Goal: Transaction & Acquisition: Purchase product/service

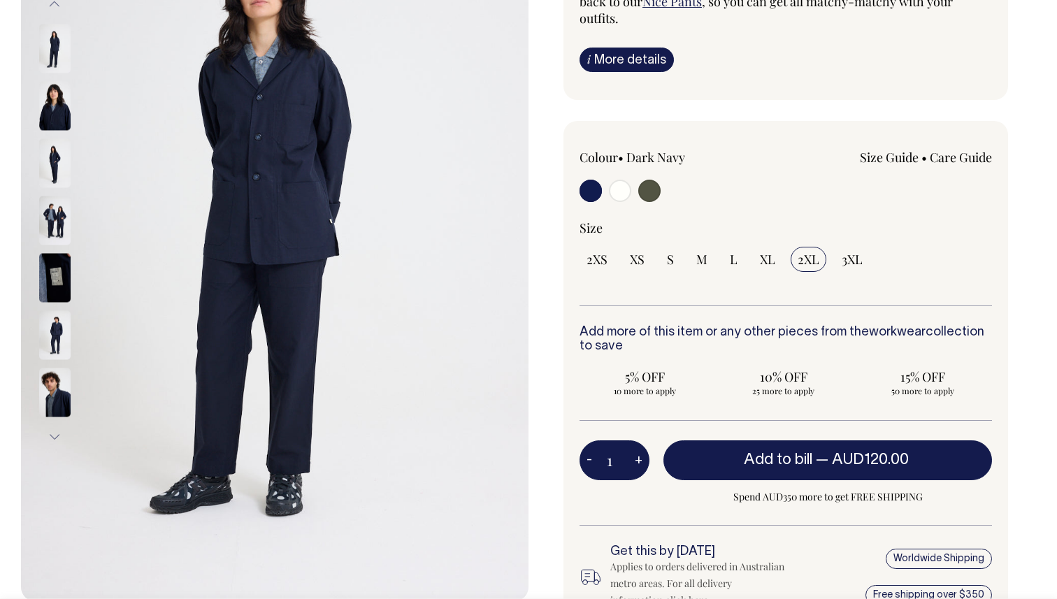
scroll to position [254, 0]
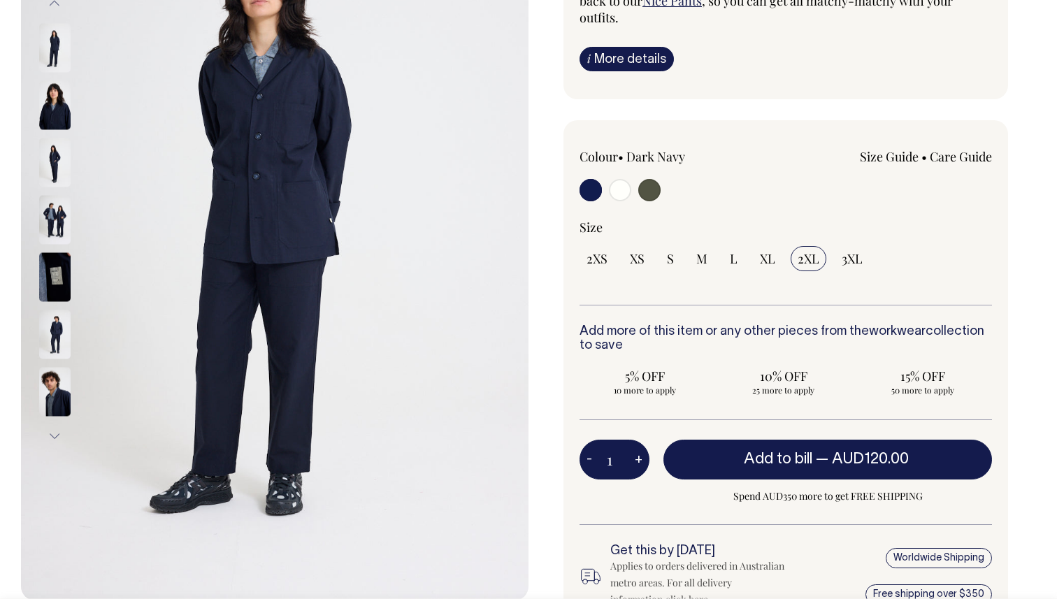
click at [56, 218] on img at bounding box center [54, 220] width 31 height 49
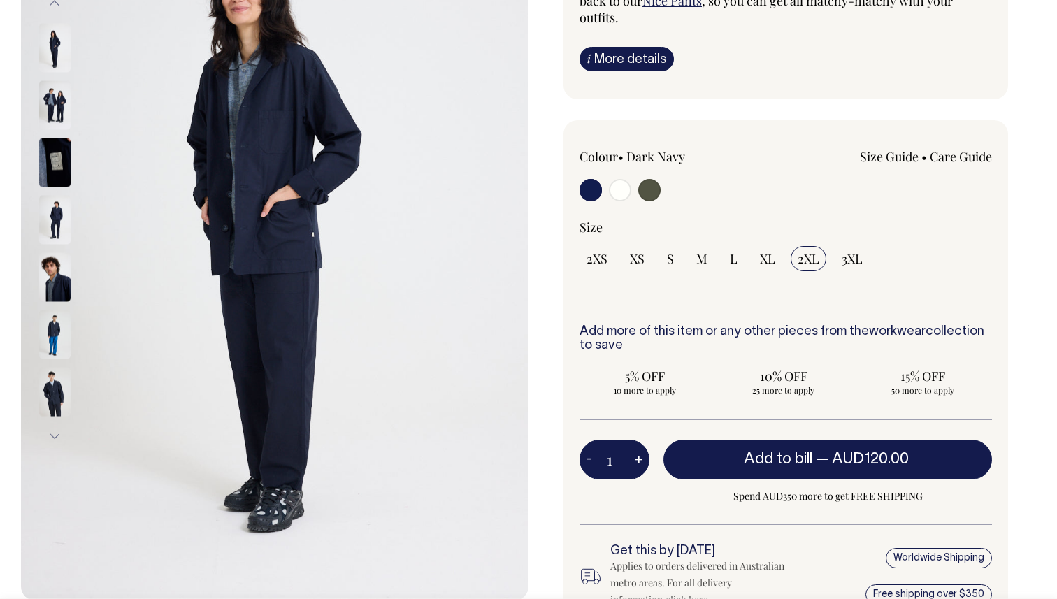
click at [55, 98] on img at bounding box center [54, 105] width 31 height 49
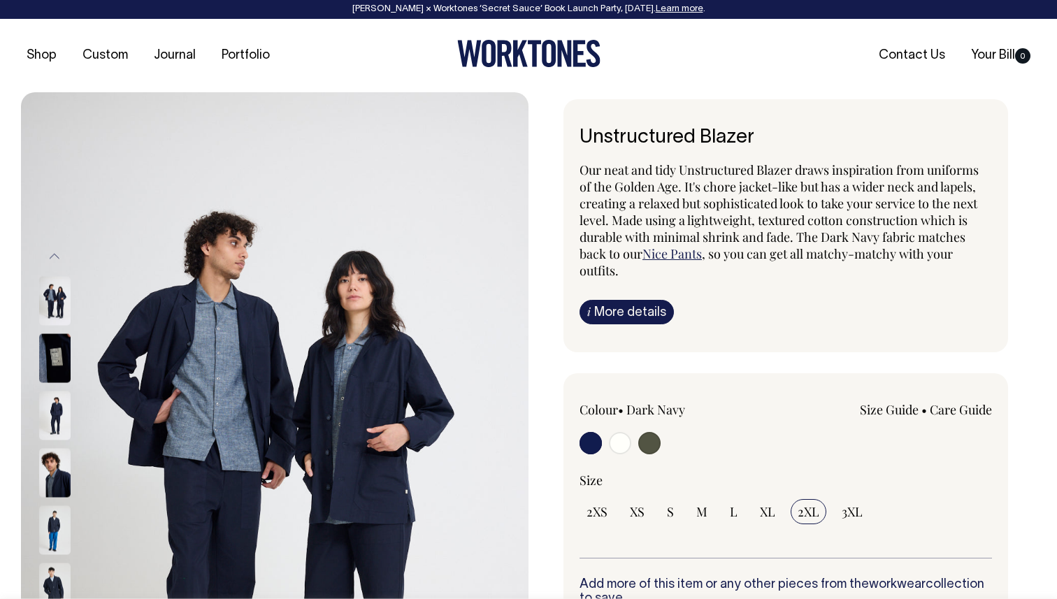
scroll to position [0, 0]
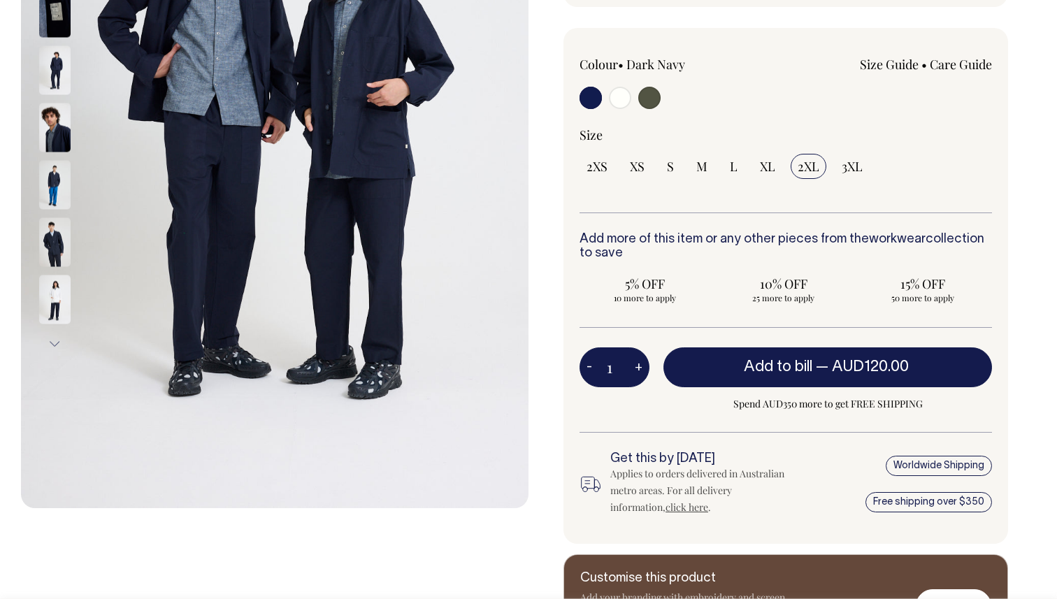
click at [716, 154] on div "2XS XS S M L XL 2XL 3XL" at bounding box center [785, 166] width 412 height 25
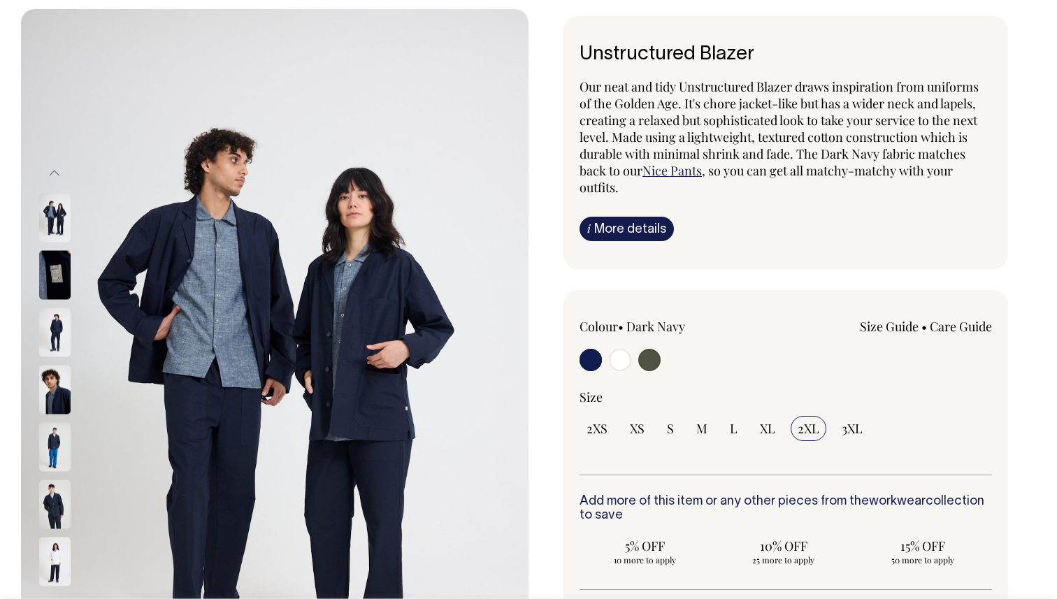
scroll to position [85, 0]
click at [651, 357] on input "radio" at bounding box center [649, 359] width 22 height 22
radio input "true"
select select "Olive"
